Goal: Transaction & Acquisition: Download file/media

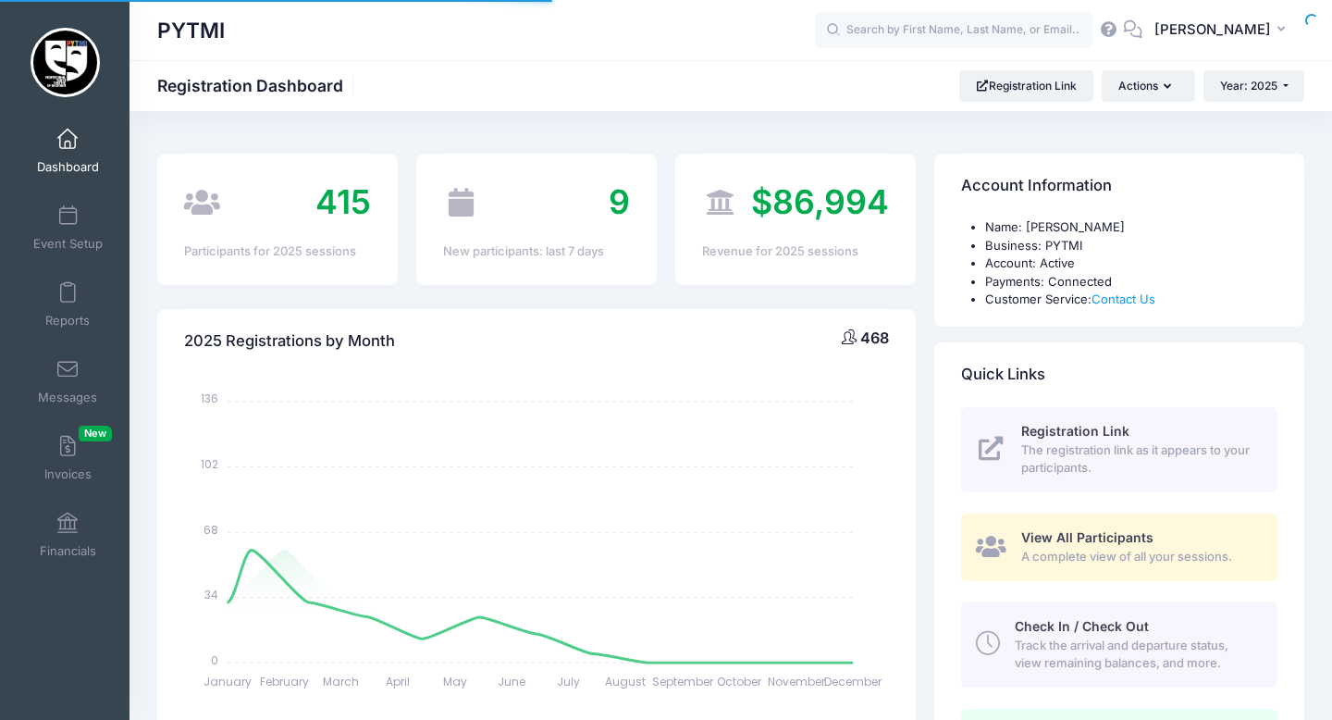
select select
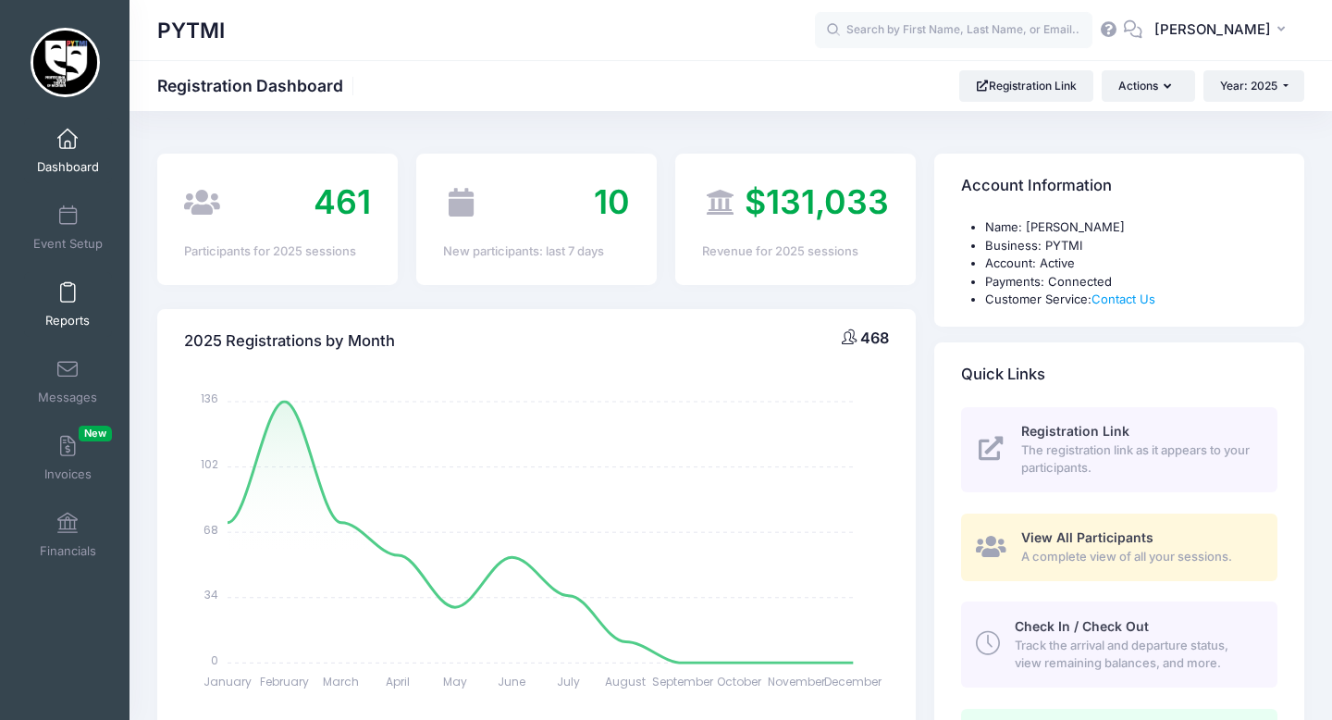
click at [68, 293] on span at bounding box center [68, 293] width 0 height 20
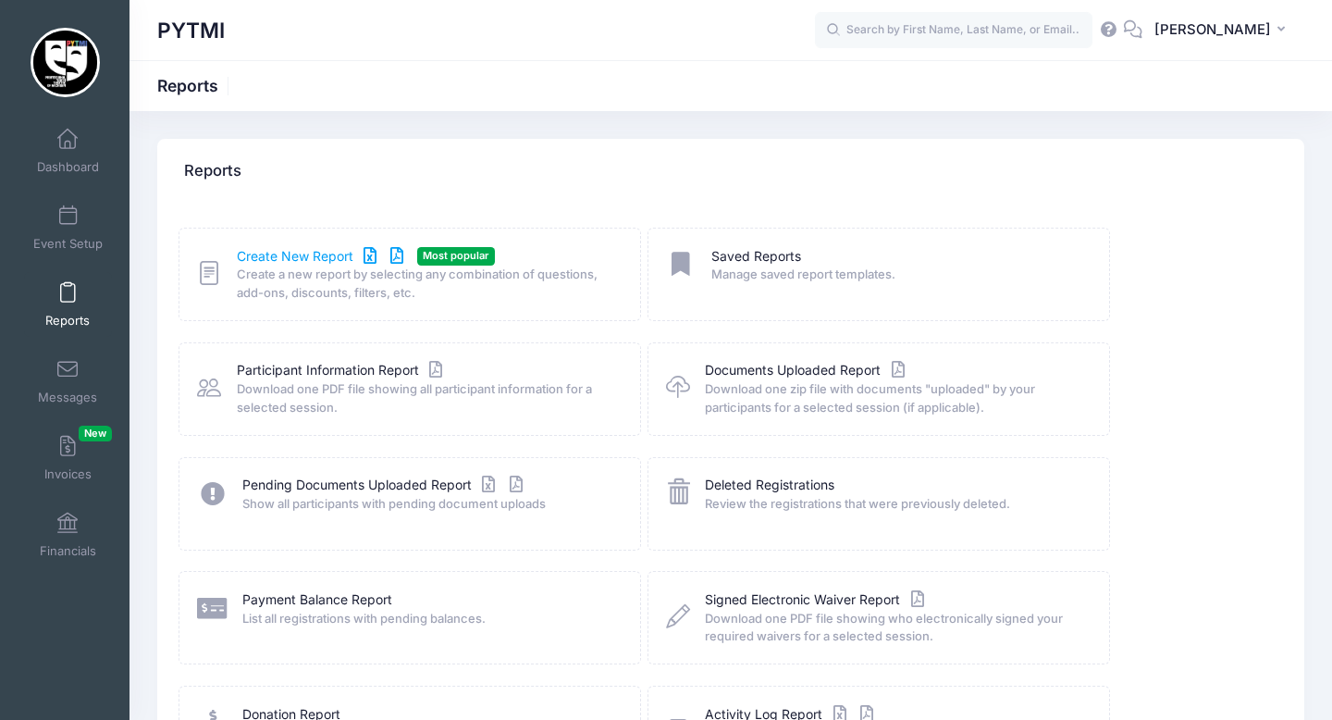
click at [297, 255] on link "Create New Report" at bounding box center [323, 256] width 172 height 19
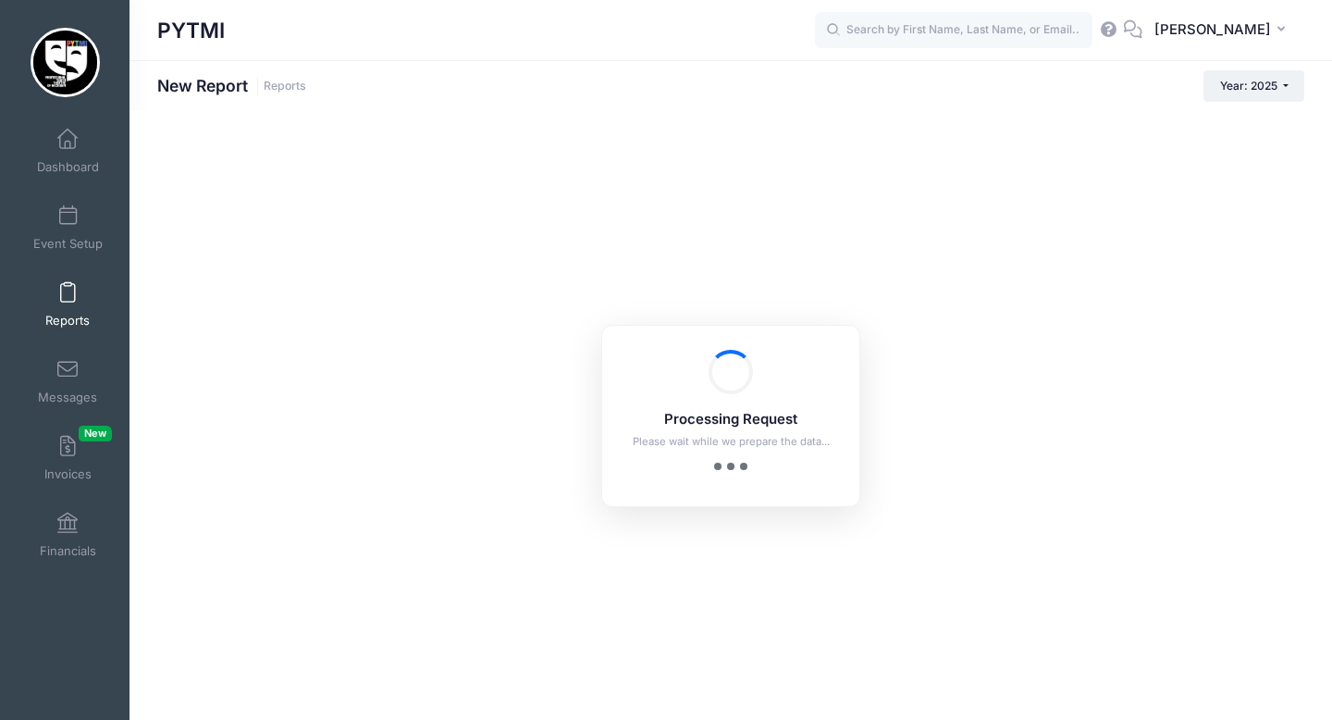
checkbox input "true"
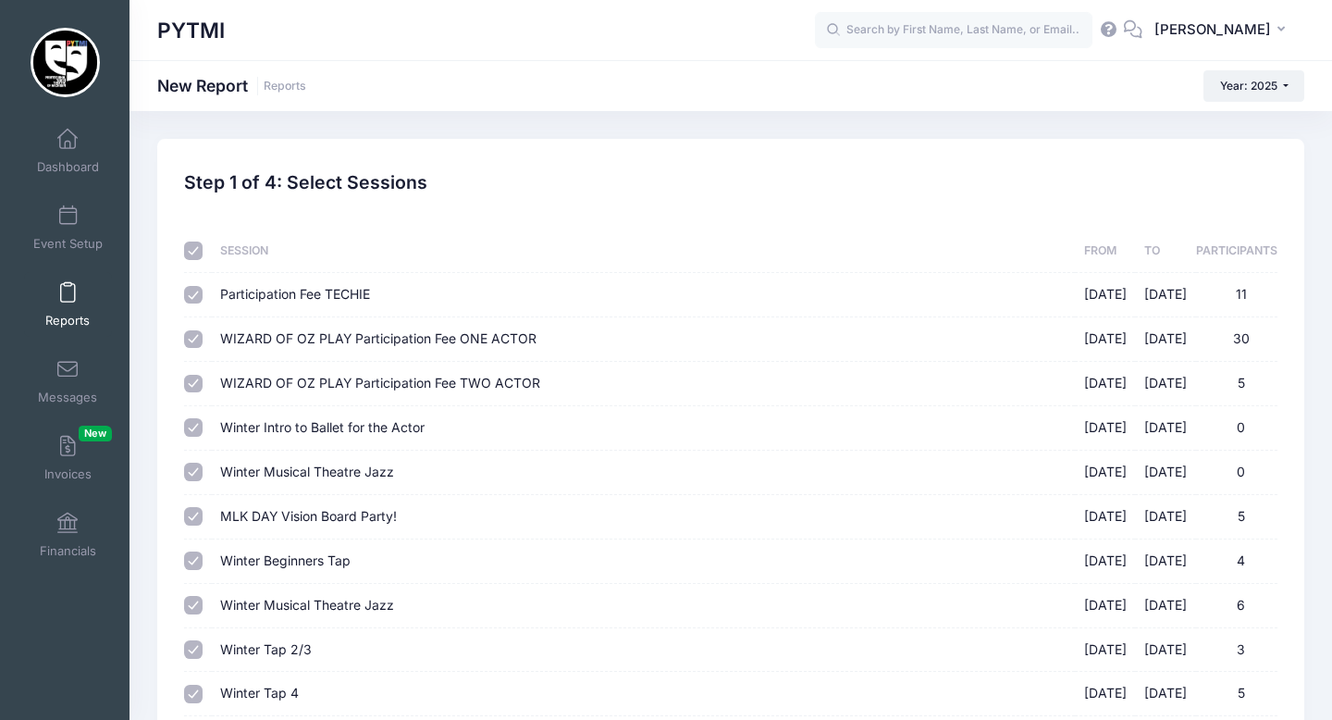
click at [193, 245] on input "checkbox" at bounding box center [193, 250] width 19 height 19
checkbox input "false"
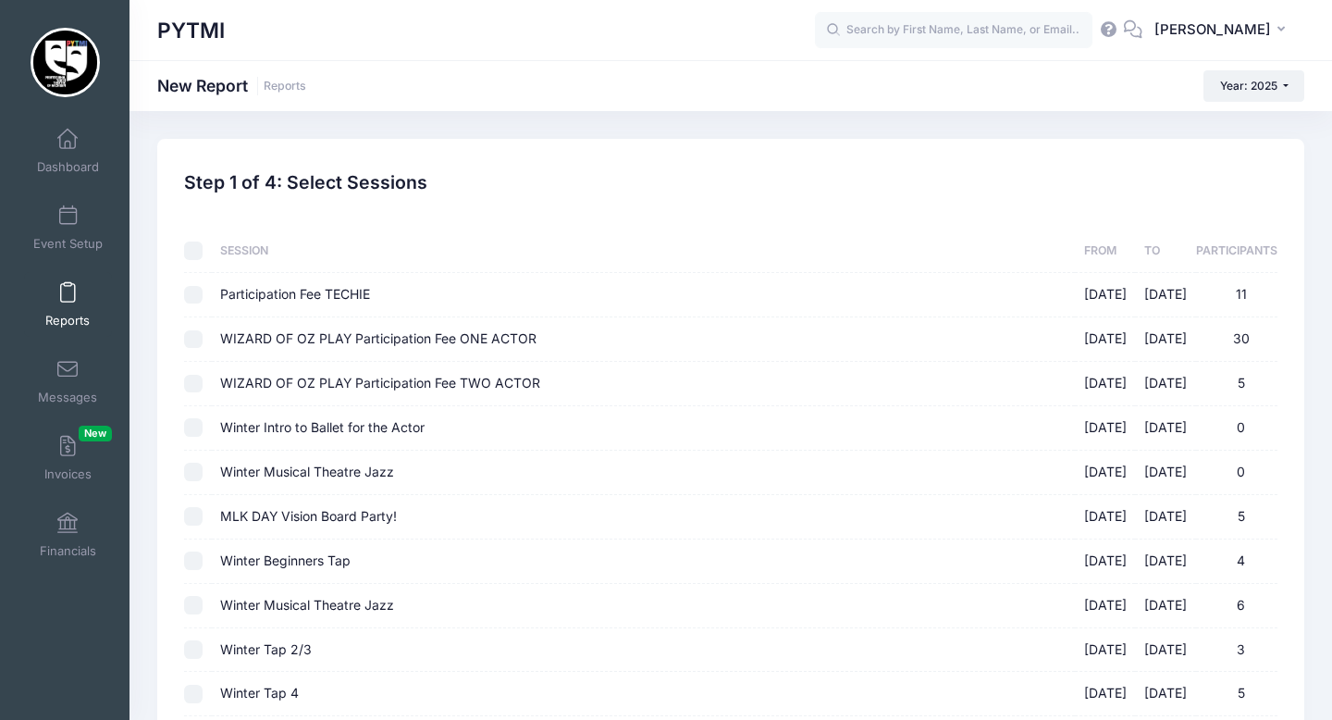
checkbox input "false"
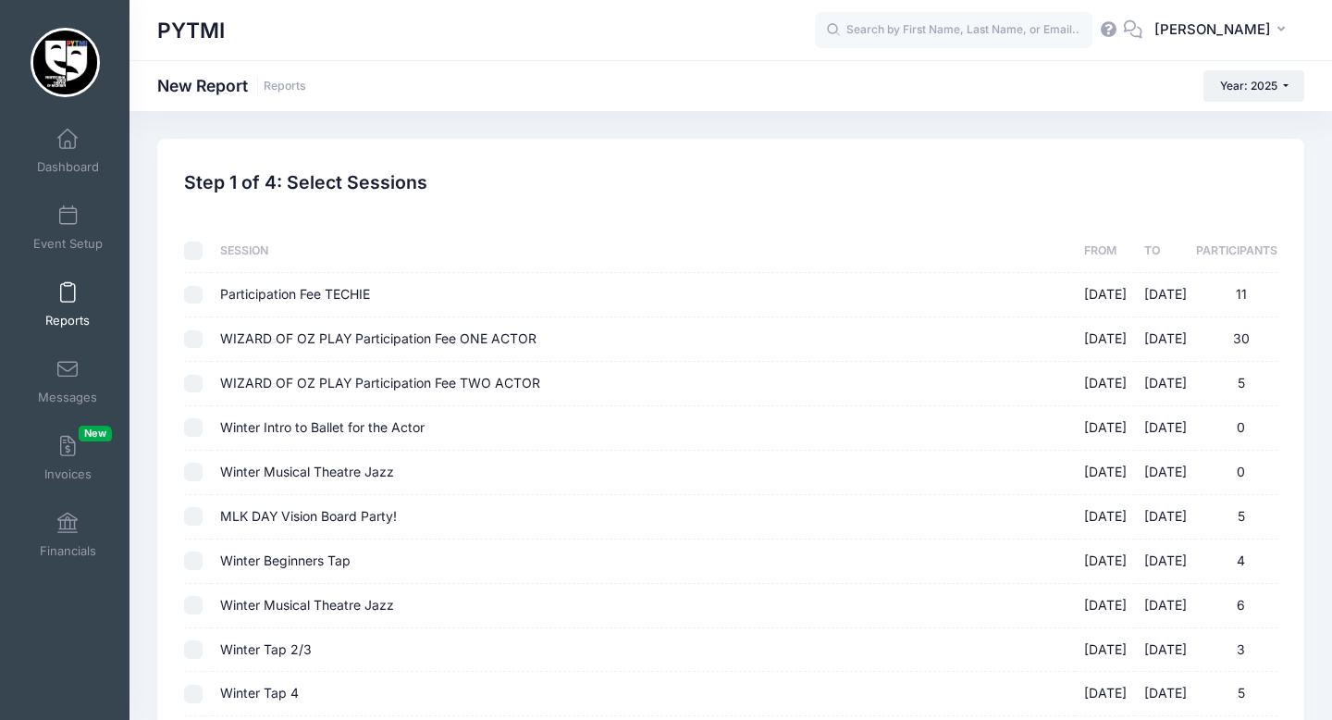
checkbox input "false"
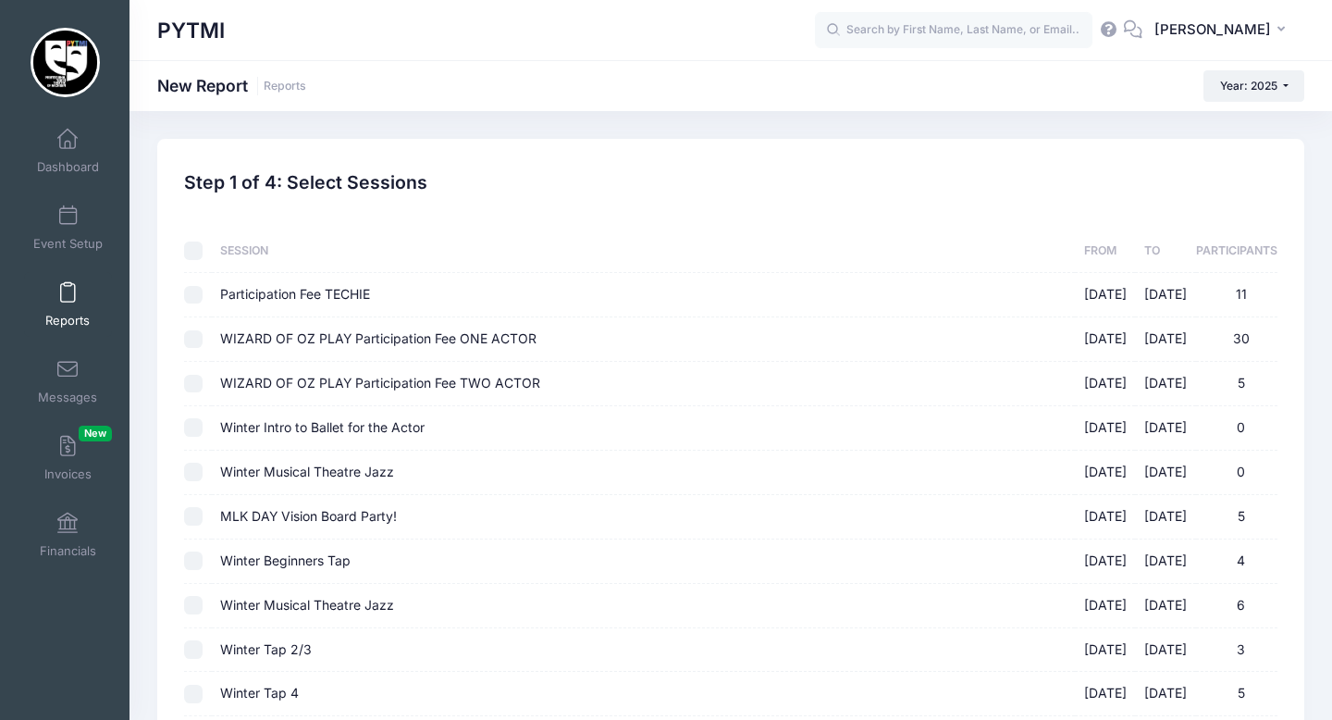
checkbox input "false"
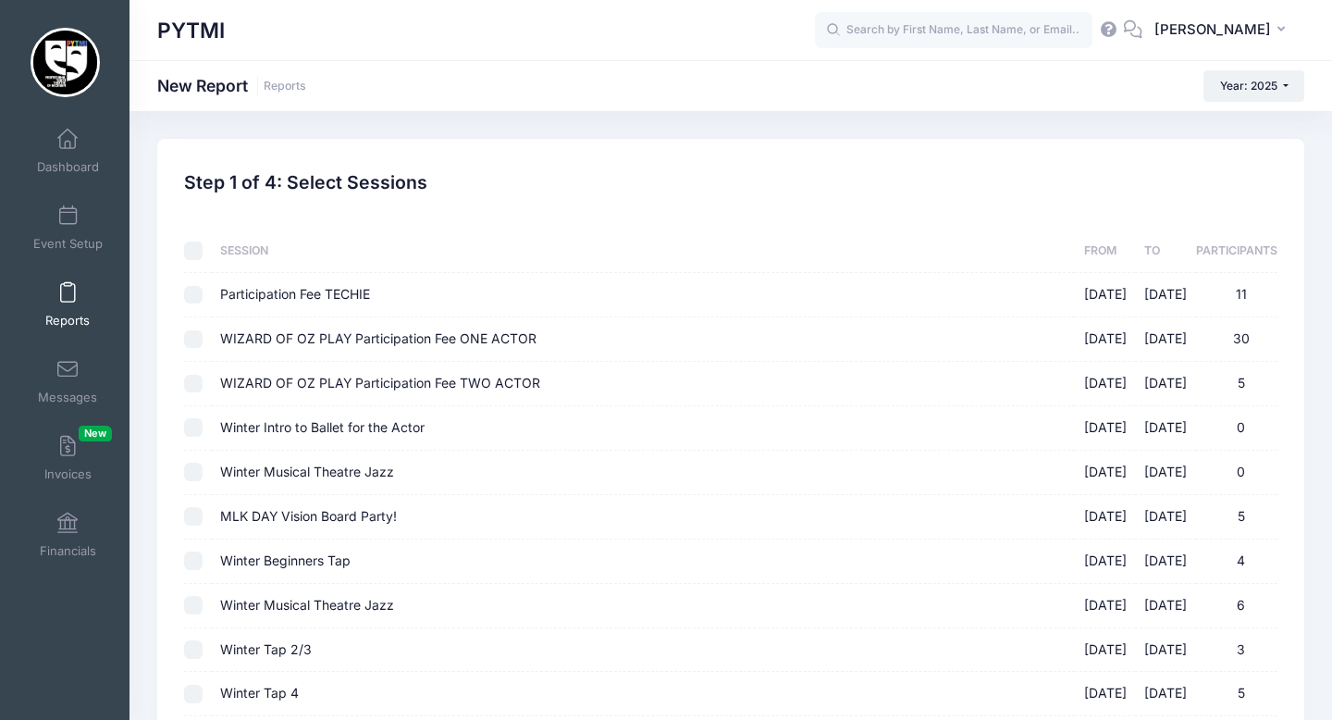
checkbox input "false"
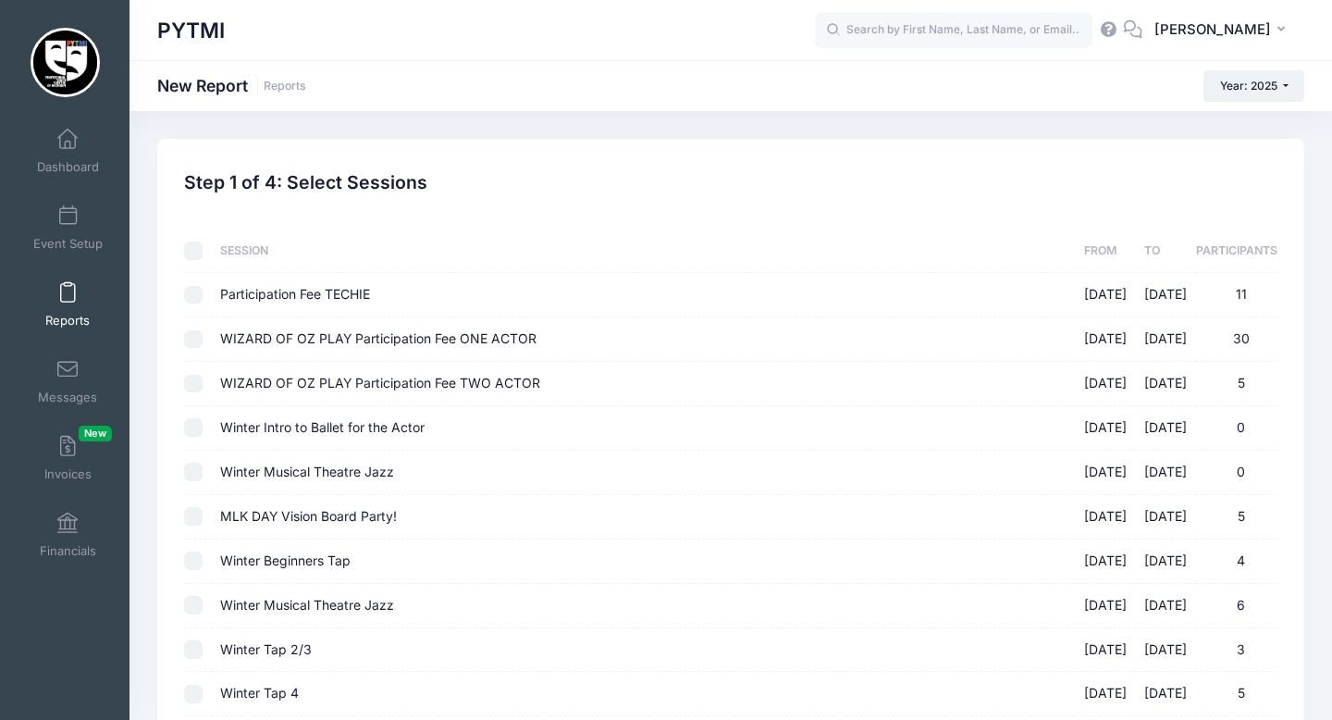
checkbox input "false"
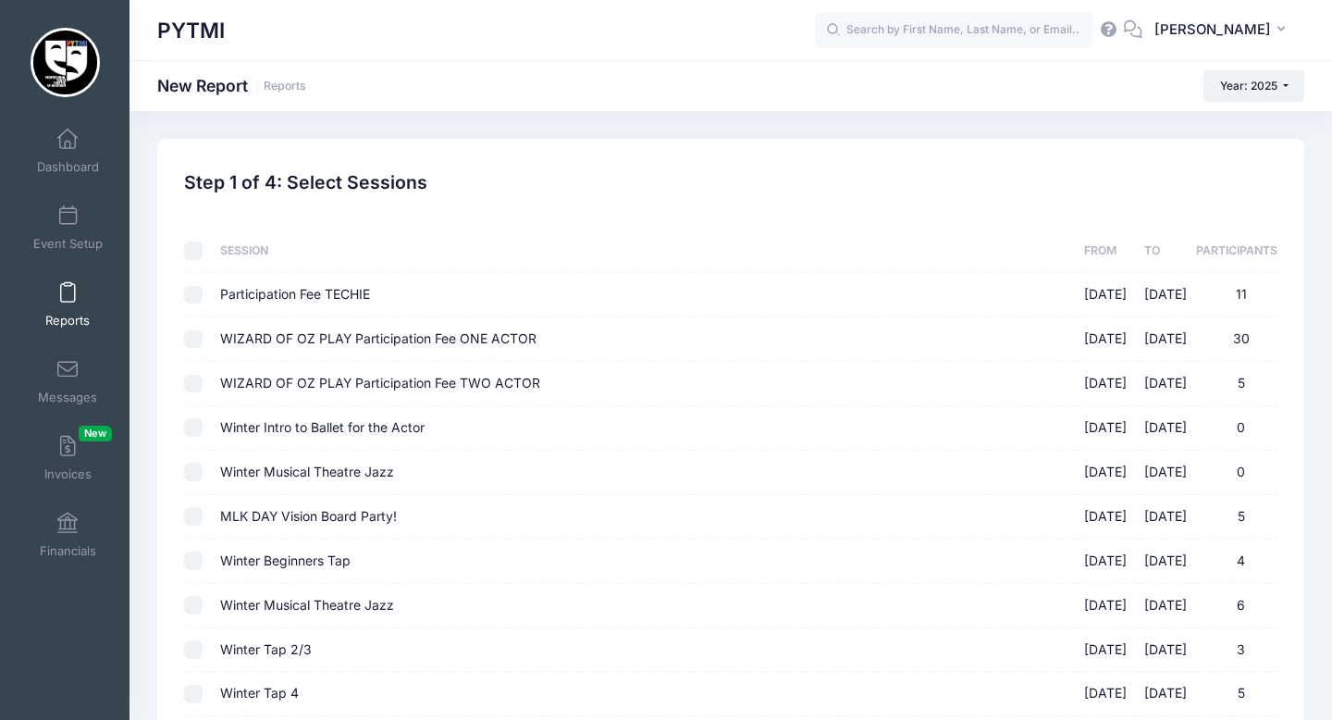
checkbox input "false"
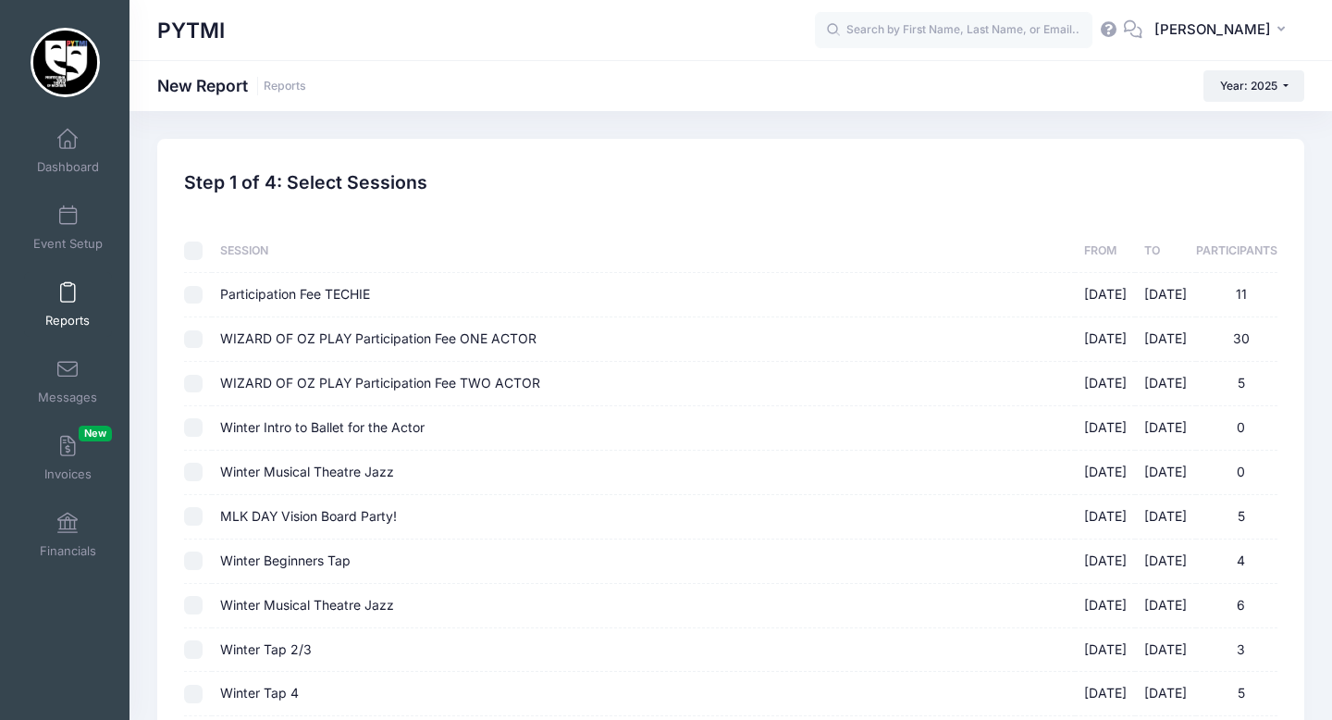
checkbox input "false"
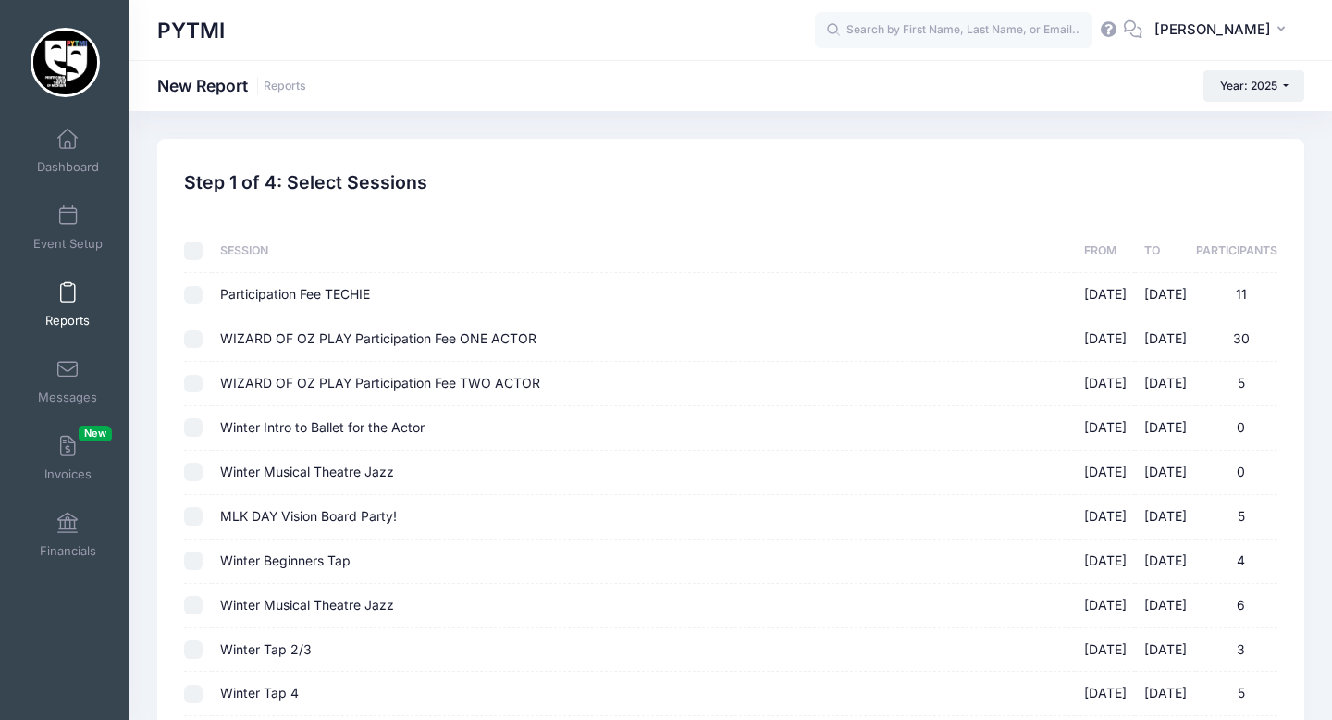
checkbox input "false"
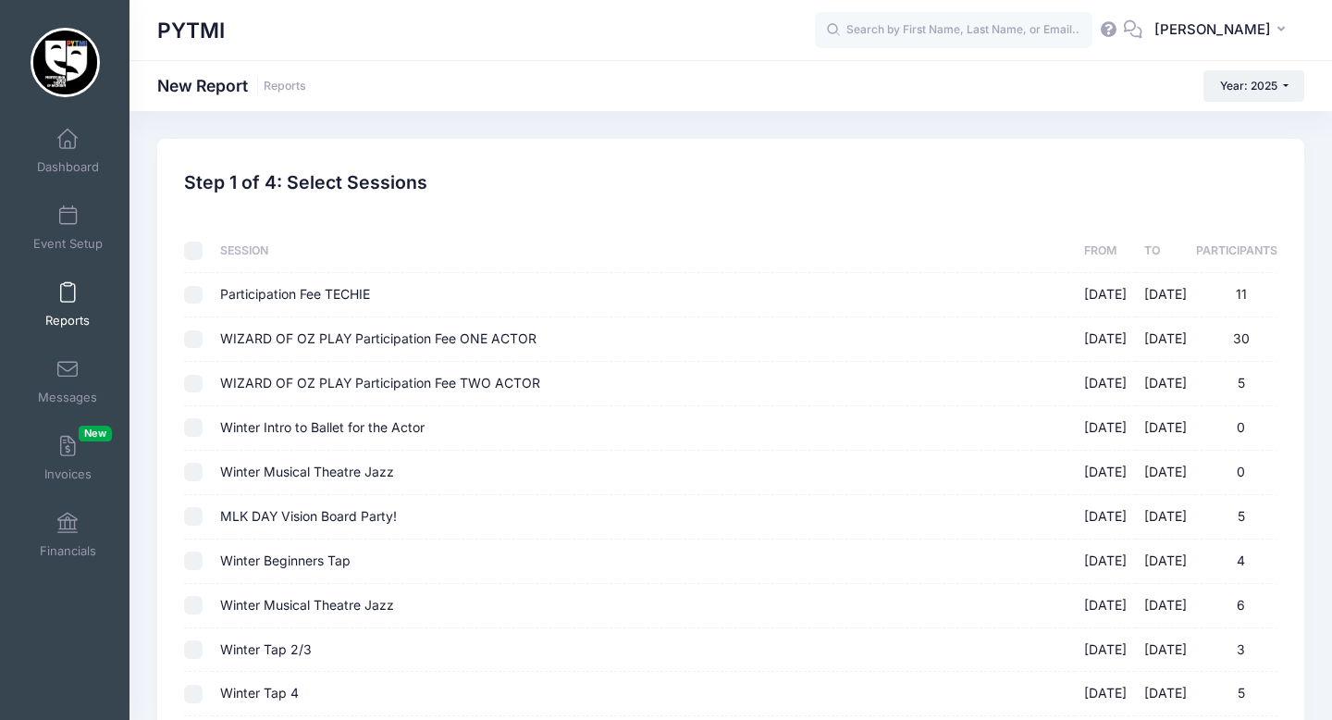
checkbox input "false"
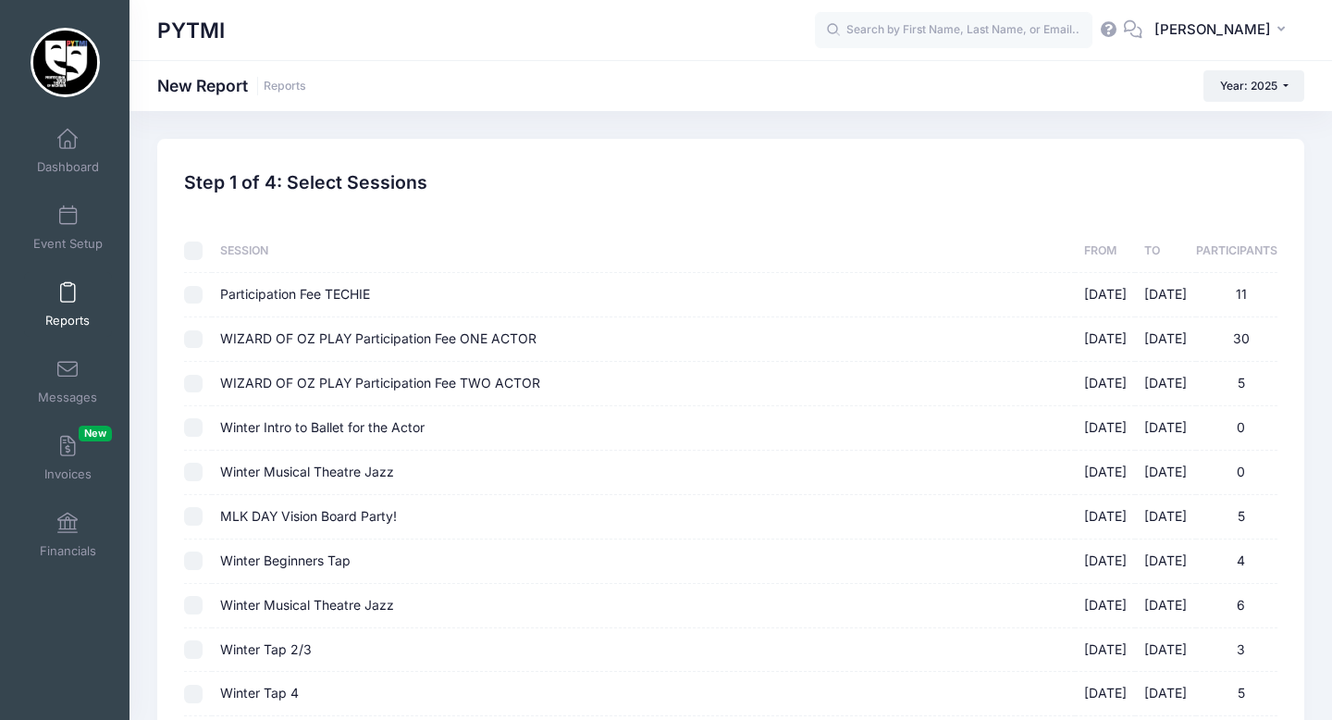
checkbox input "false"
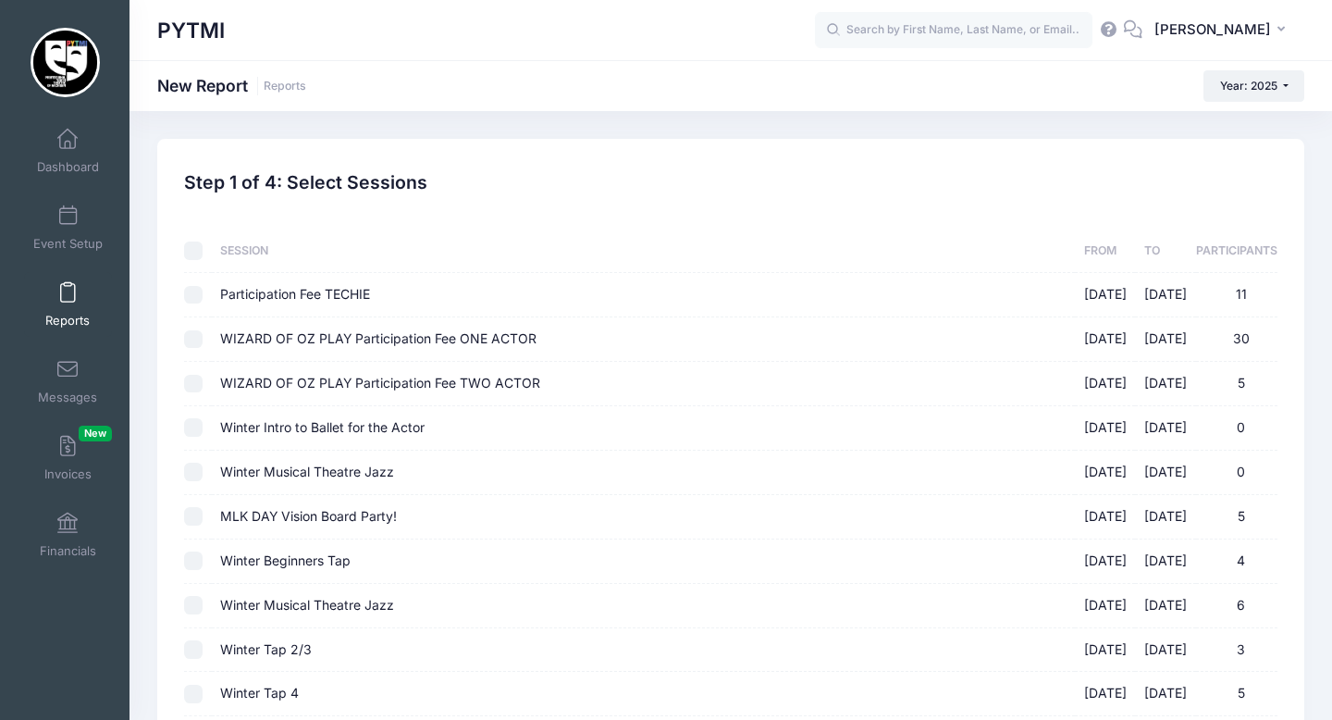
checkbox input "false"
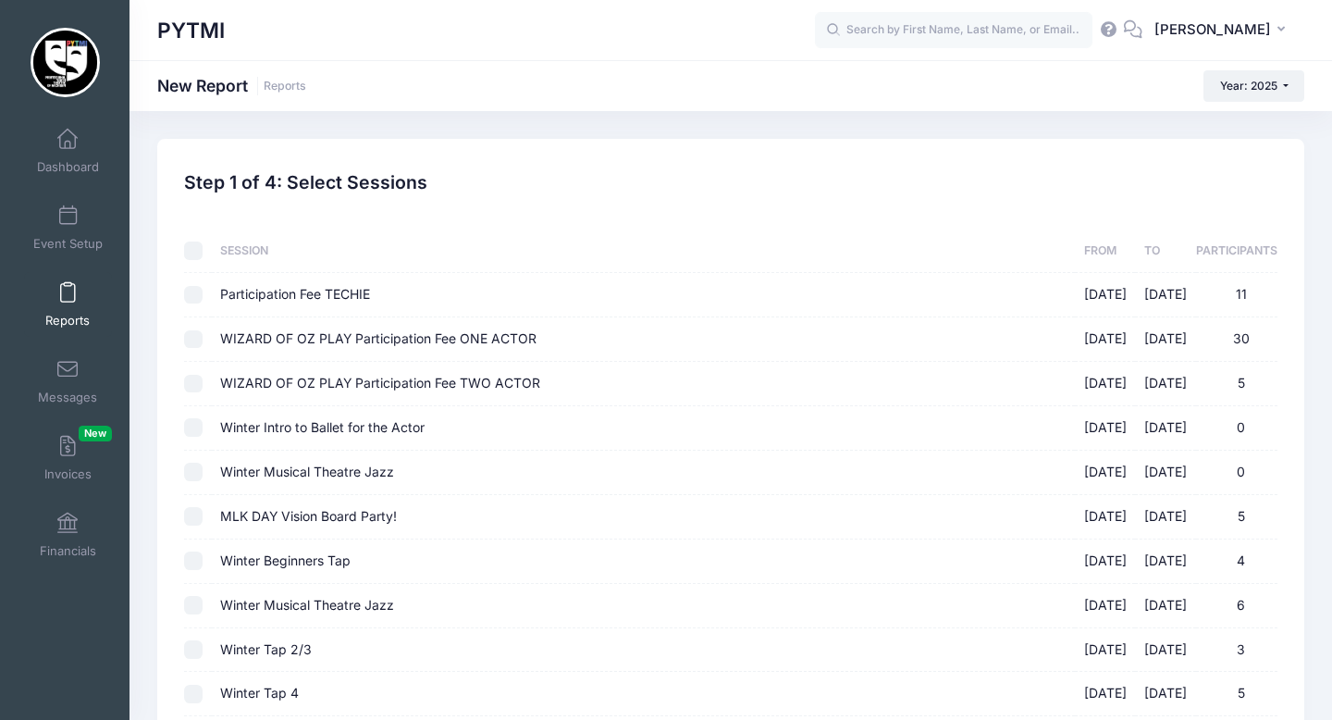
checkbox input "false"
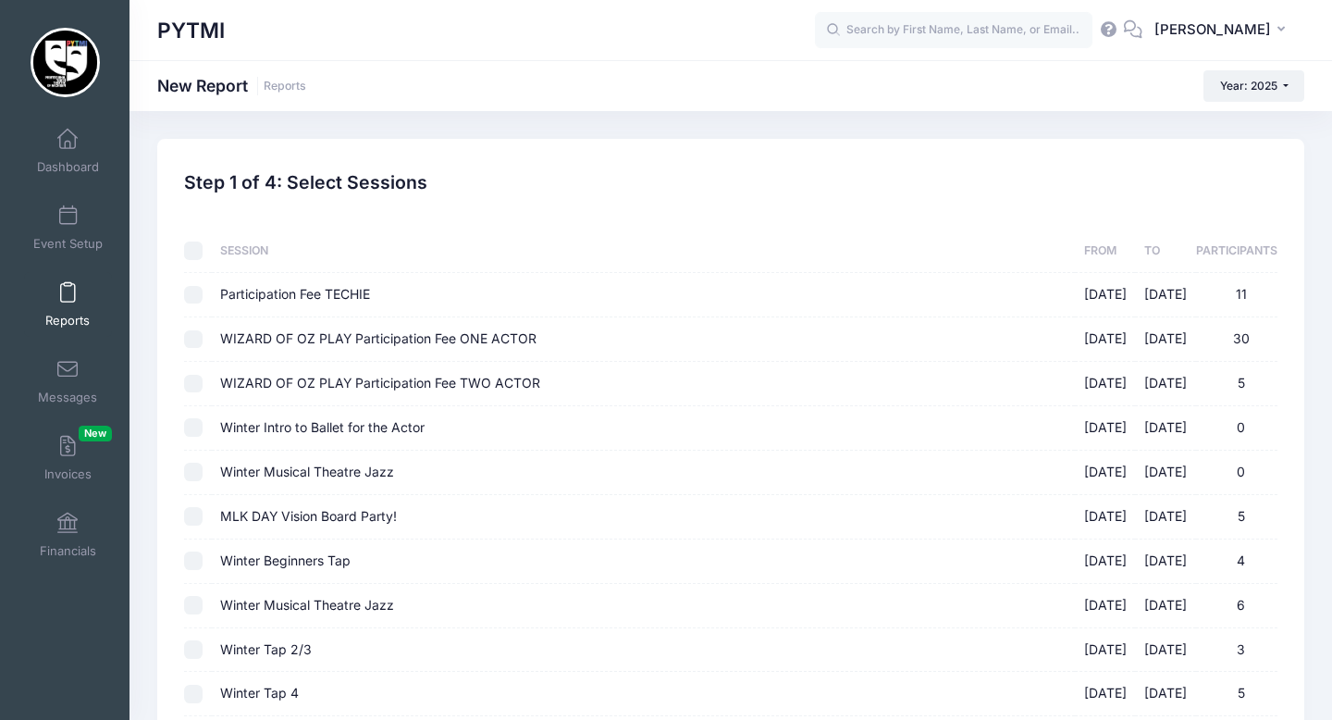
checkbox input "false"
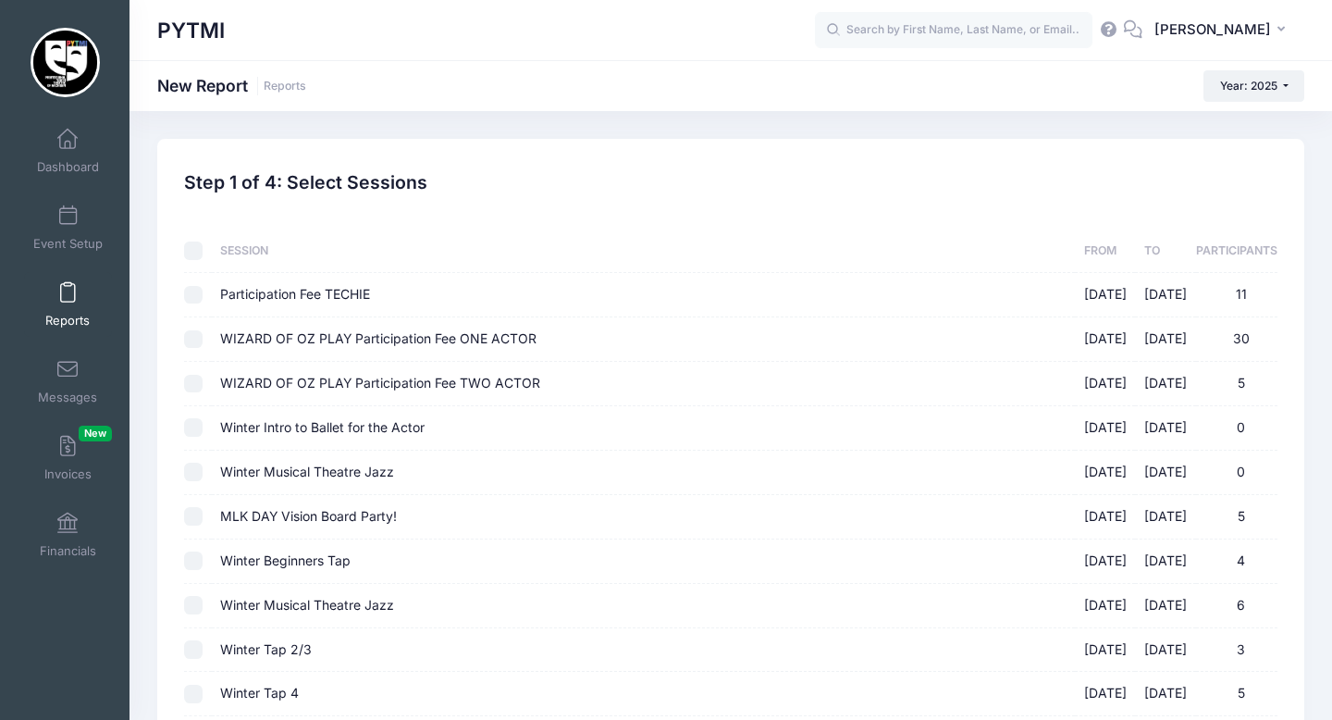
checkbox input "false"
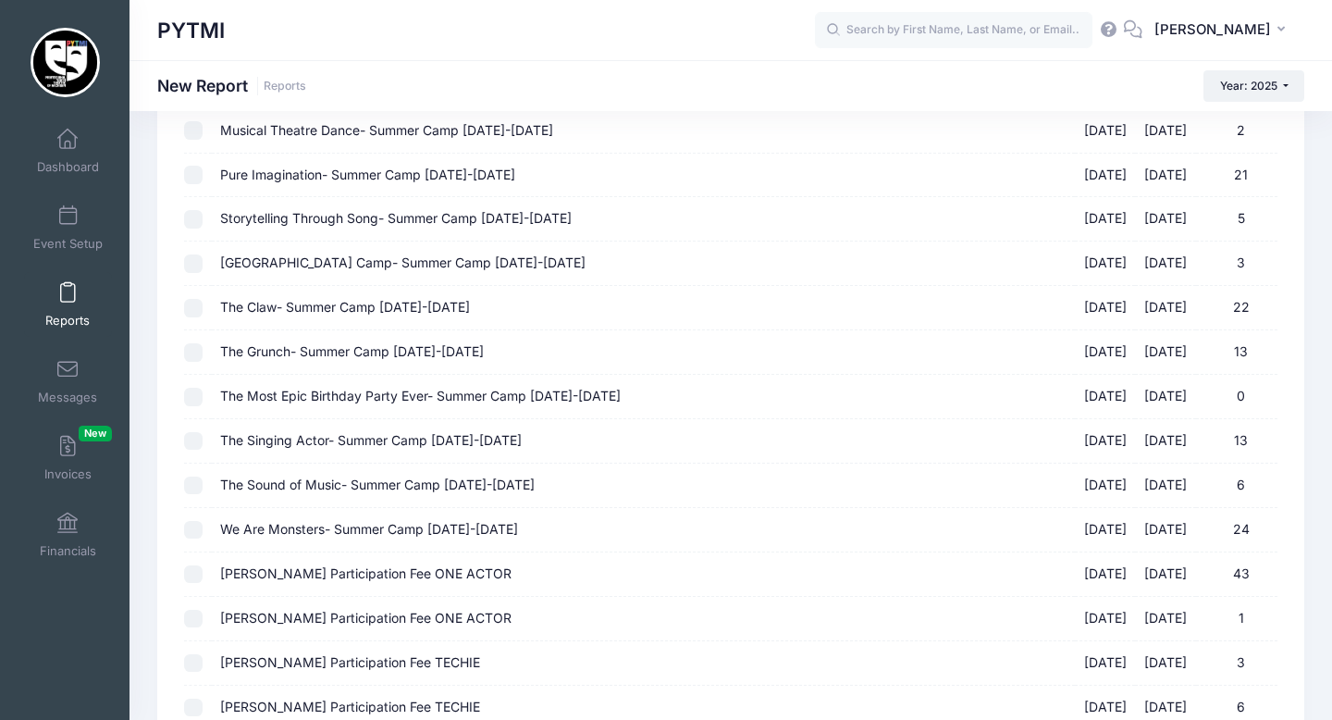
scroll to position [1510, 0]
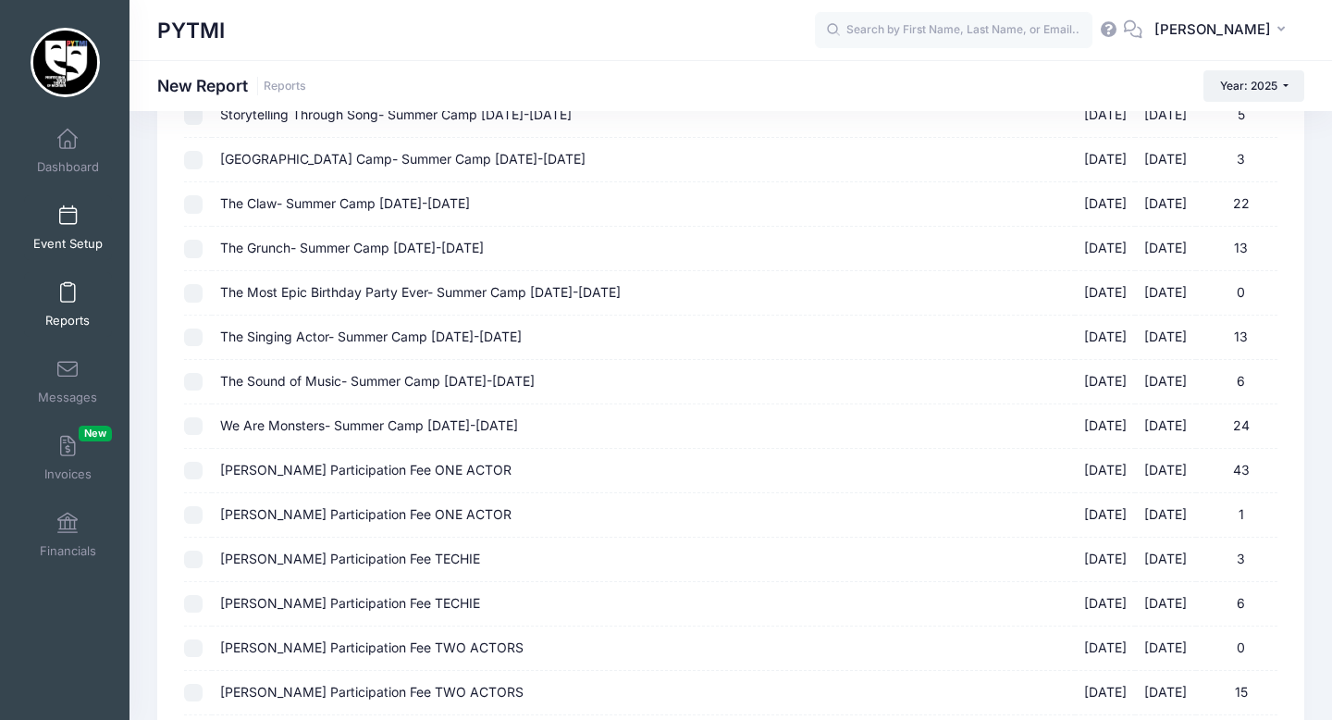
click at [66, 229] on link "Event Setup" at bounding box center [68, 227] width 88 height 65
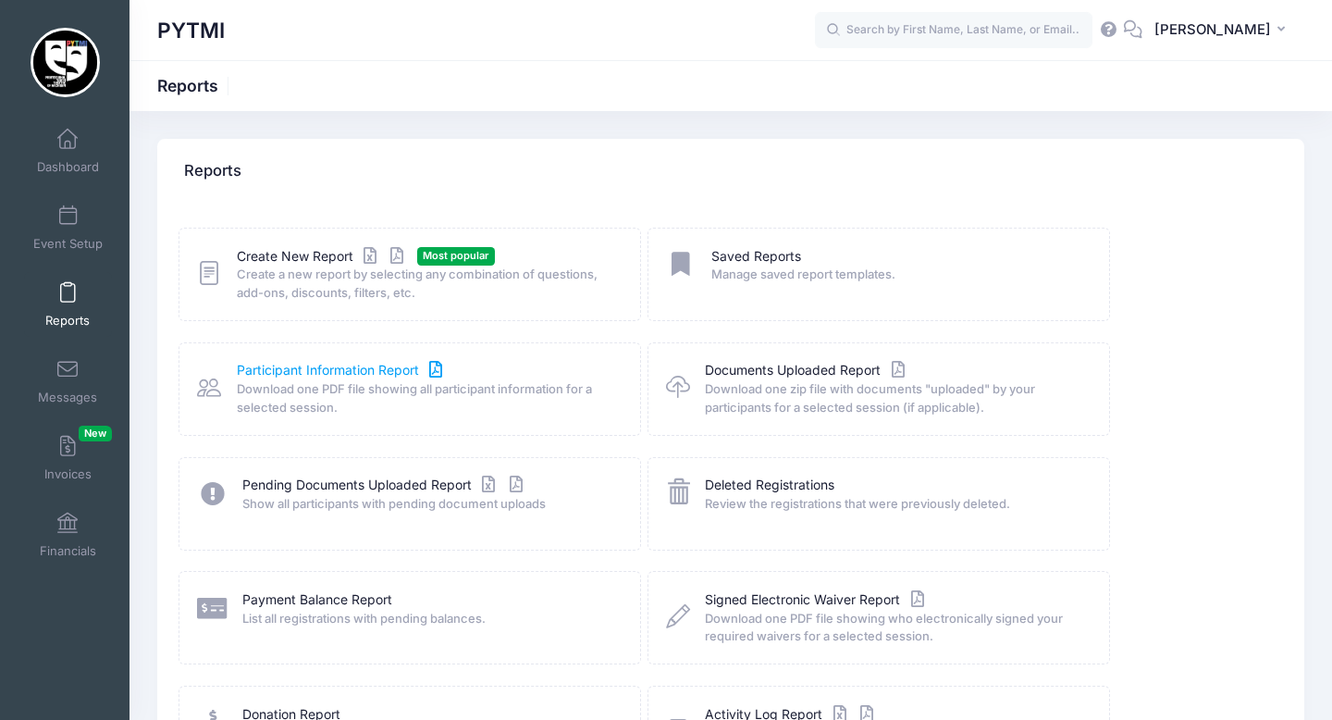
click at [306, 364] on link "Participant Information Report" at bounding box center [342, 370] width 210 height 19
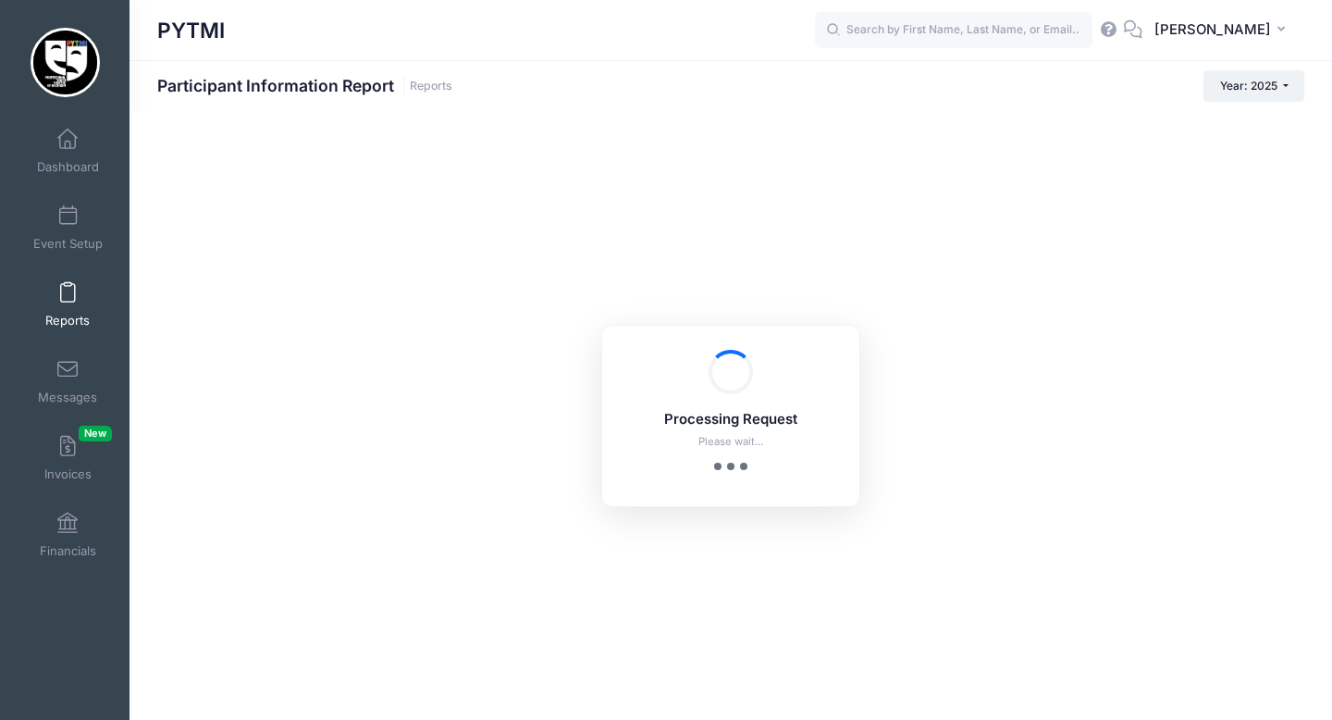
checkbox input "true"
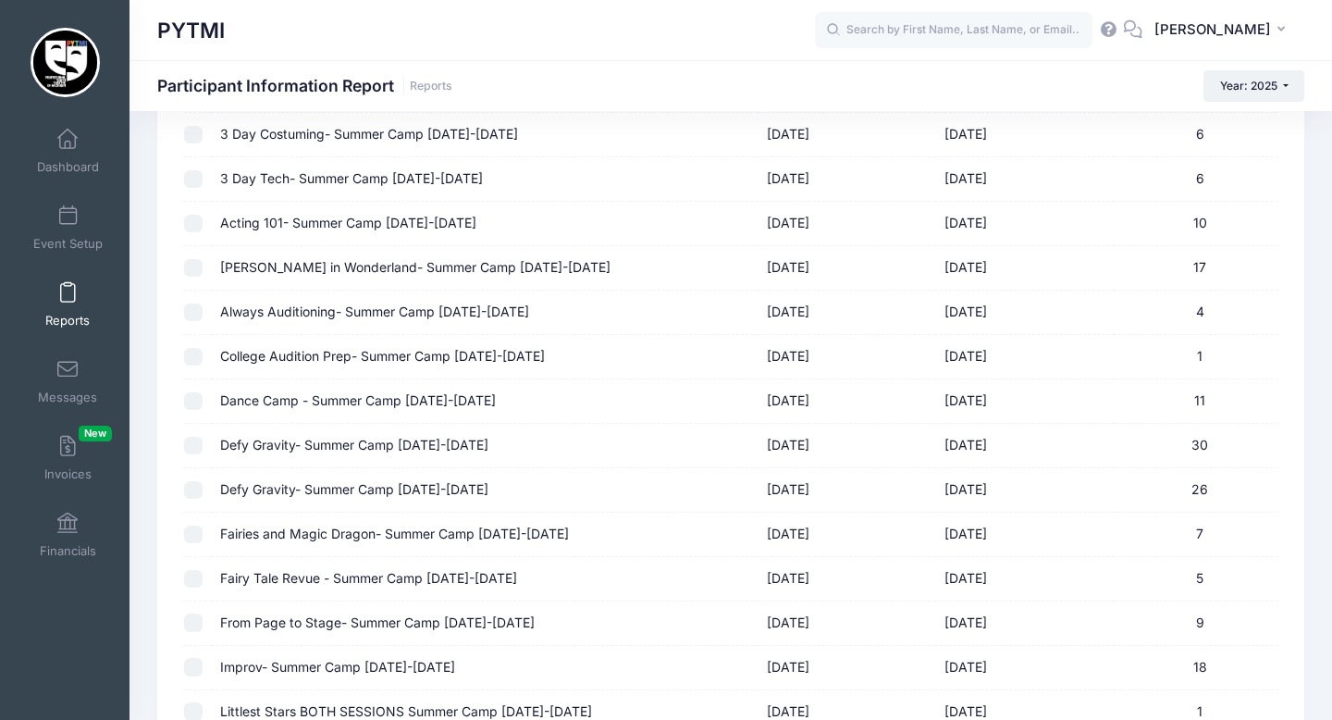
scroll to position [662, 0]
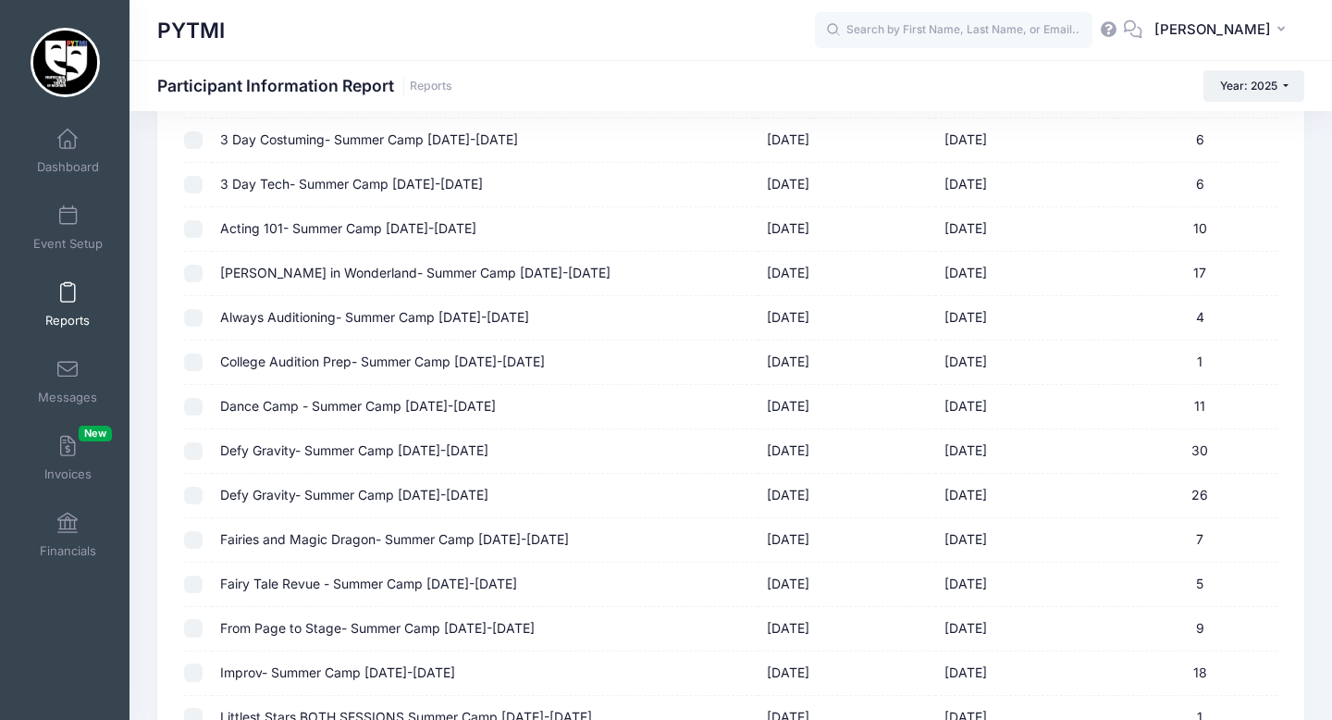
click at [193, 268] on input "checkbox" at bounding box center [193, 274] width 19 height 19
checkbox input "true"
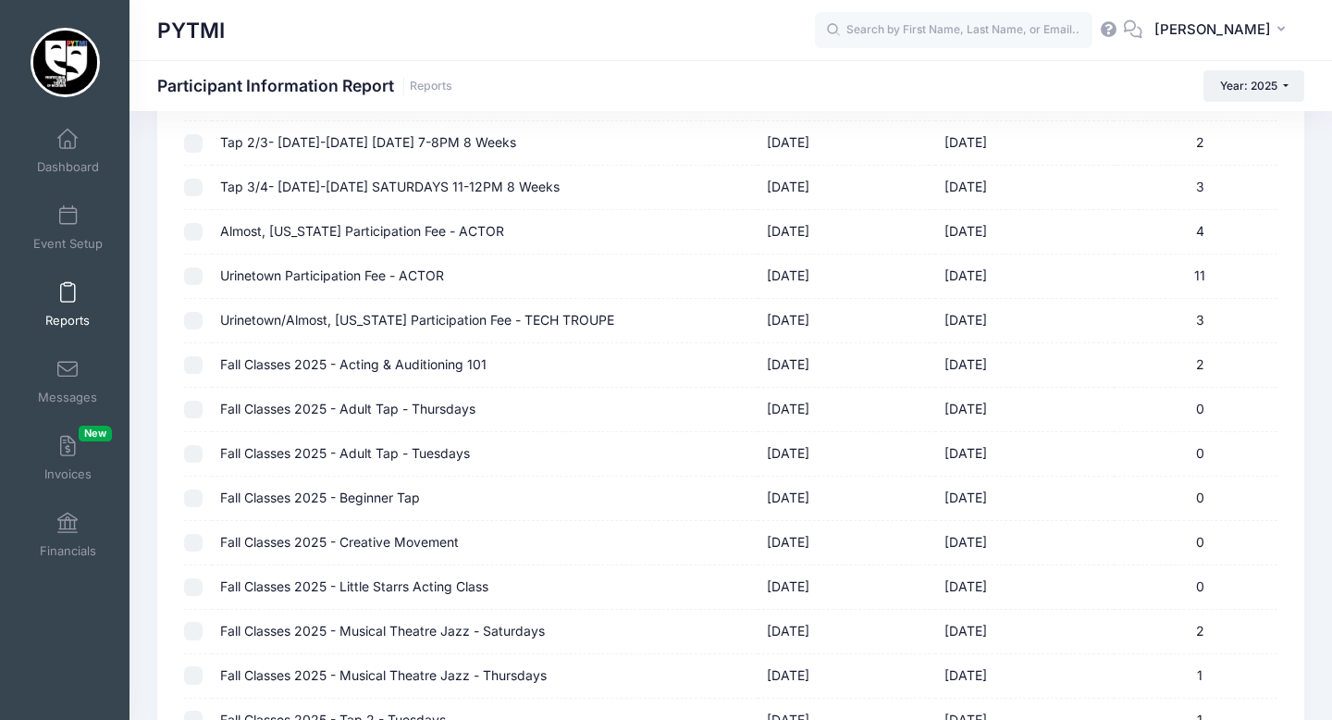
scroll to position [2864, 0]
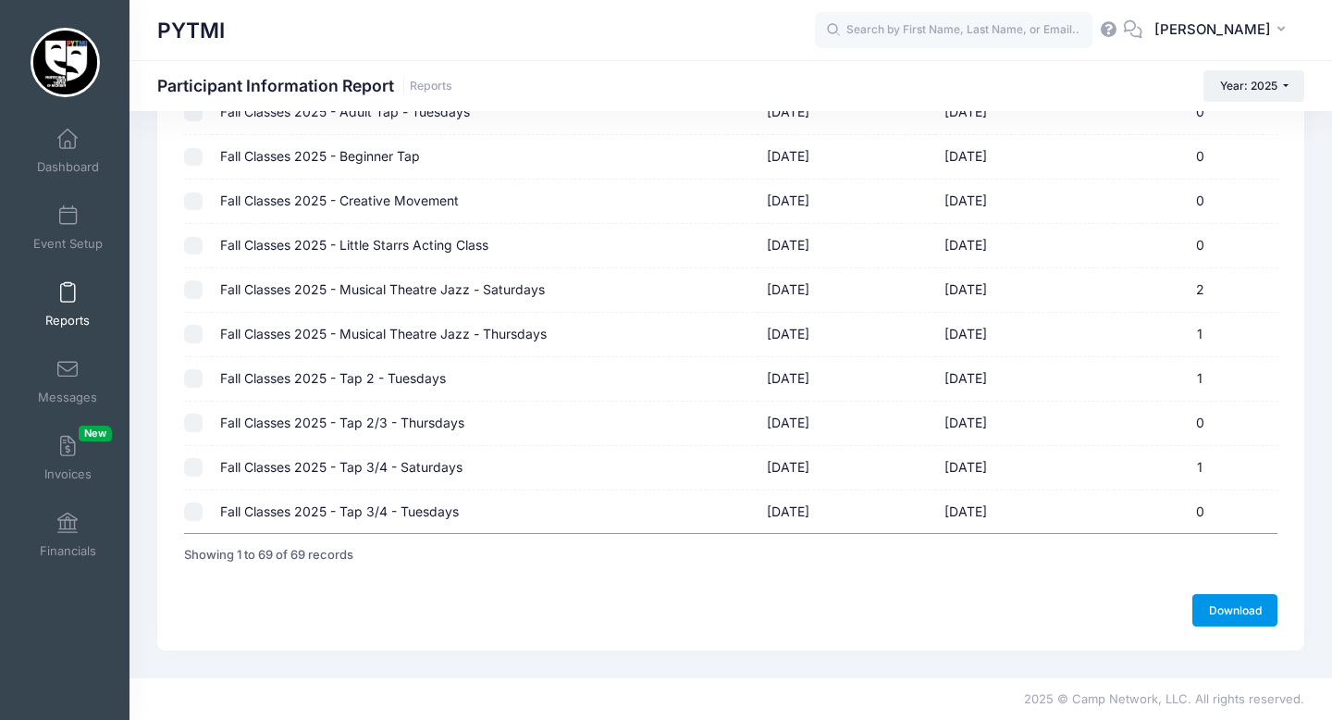
click at [1228, 612] on link "Download" at bounding box center [1235, 609] width 85 height 31
